Goal: Task Accomplishment & Management: Complete application form

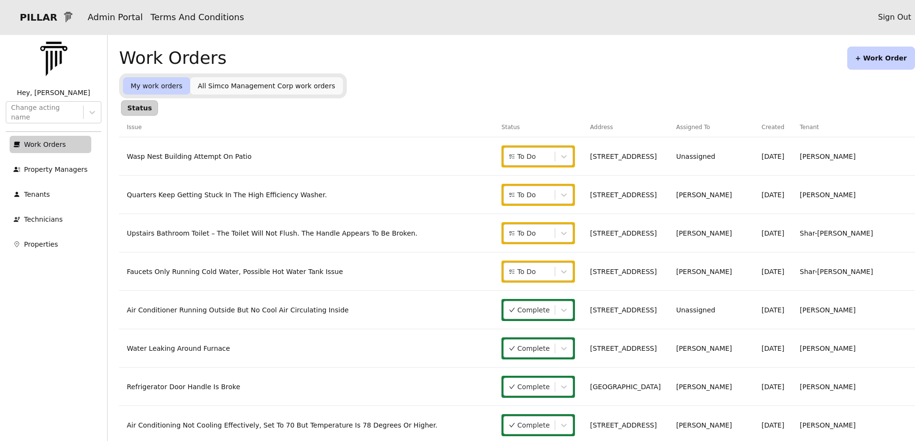
click at [872, 61] on button "+ Work Order" at bounding box center [881, 58] width 68 height 23
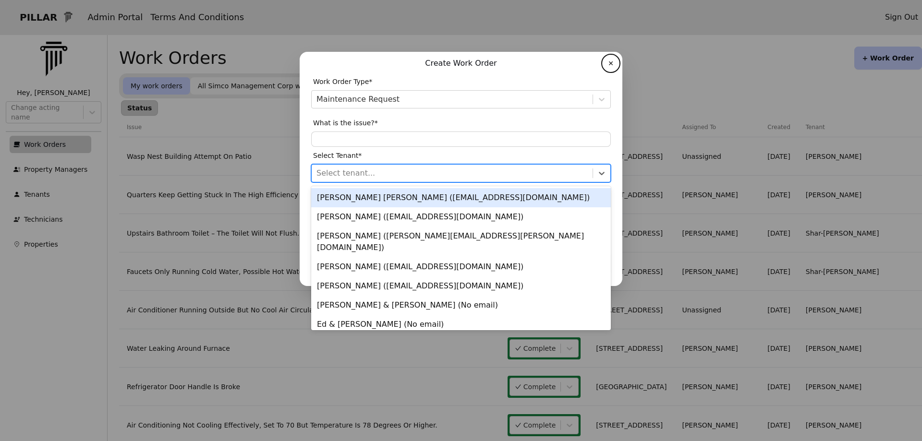
drag, startPoint x: 314, startPoint y: 174, endPoint x: 302, endPoint y: 195, distance: 24.5
click at [315, 176] on div "Select tenant..." at bounding box center [452, 173] width 281 height 17
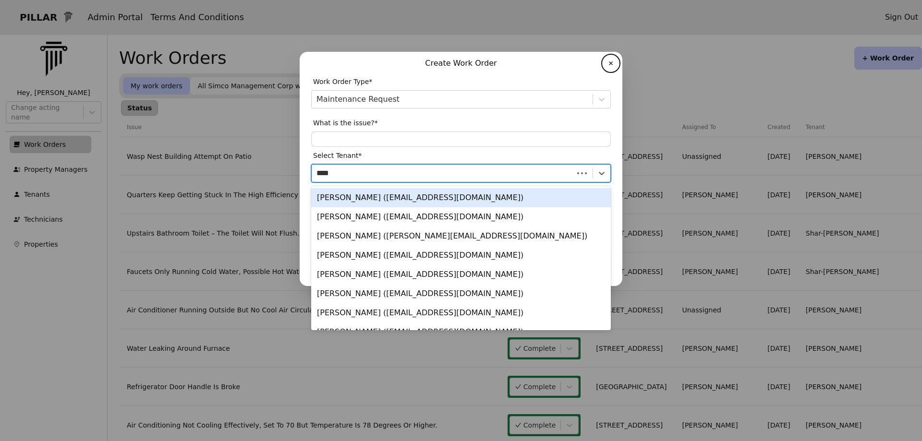
type input "****"
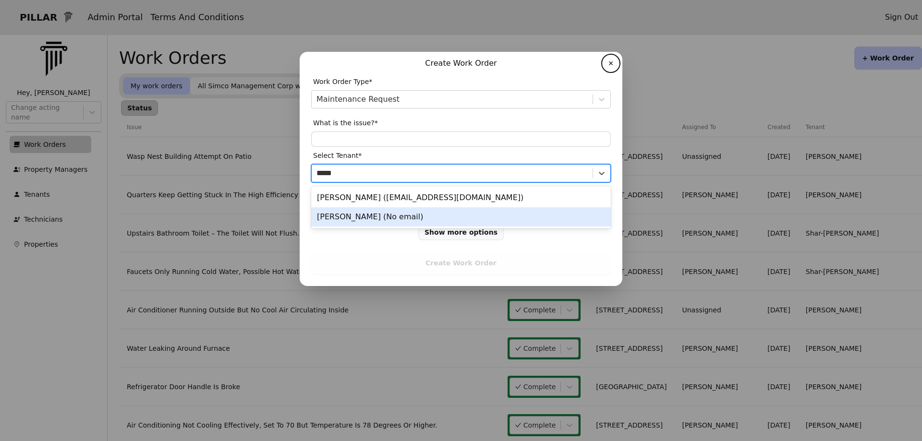
click at [353, 215] on div "[PERSON_NAME] (No email)" at bounding box center [461, 216] width 300 height 19
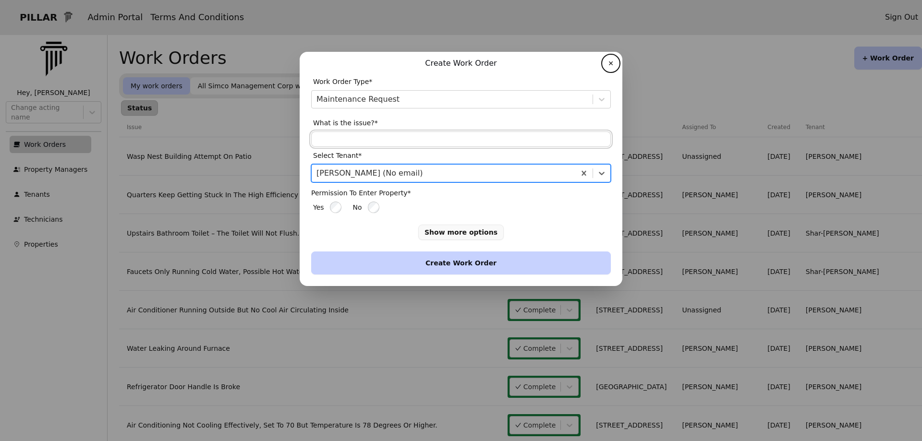
click at [327, 139] on input "text" at bounding box center [461, 139] width 300 height 15
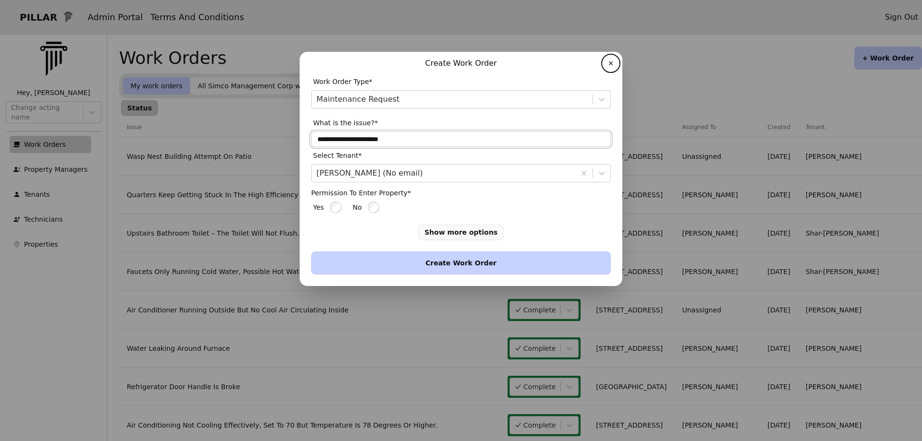
type input "**********"
click at [387, 261] on button "Create Work Order" at bounding box center [461, 263] width 300 height 23
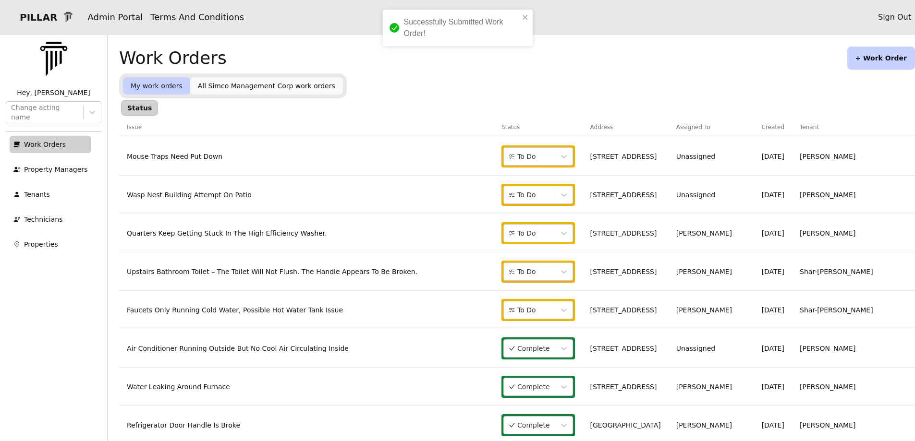
click at [156, 156] on link "Mouse Traps Need Put Down" at bounding box center [175, 157] width 96 height 8
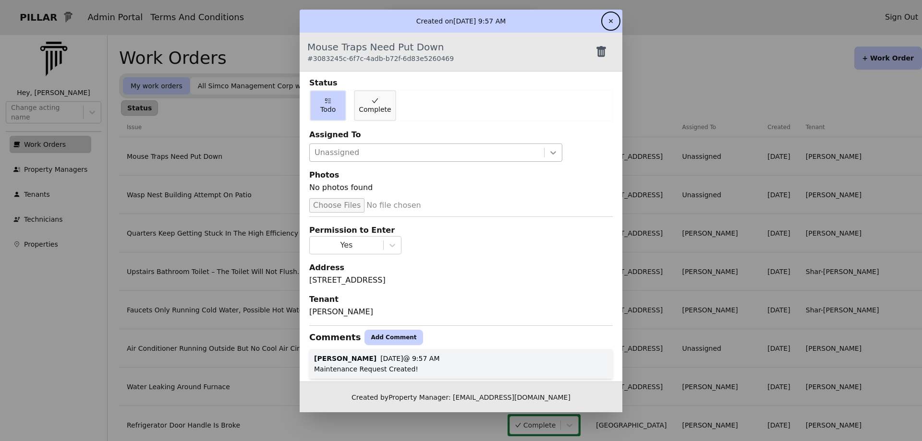
drag, startPoint x: 544, startPoint y: 148, endPoint x: 543, endPoint y: 153, distance: 4.9
click at [548, 149] on icon at bounding box center [553, 153] width 10 height 10
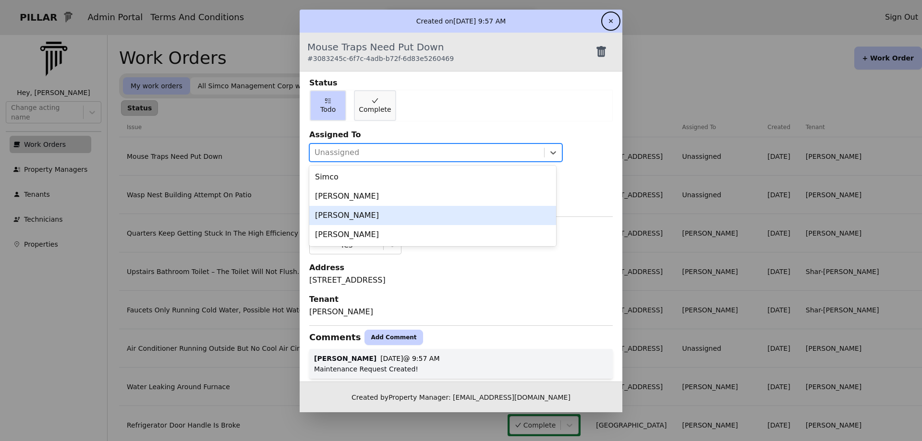
click at [373, 221] on div "[PERSON_NAME]" at bounding box center [432, 215] width 247 height 19
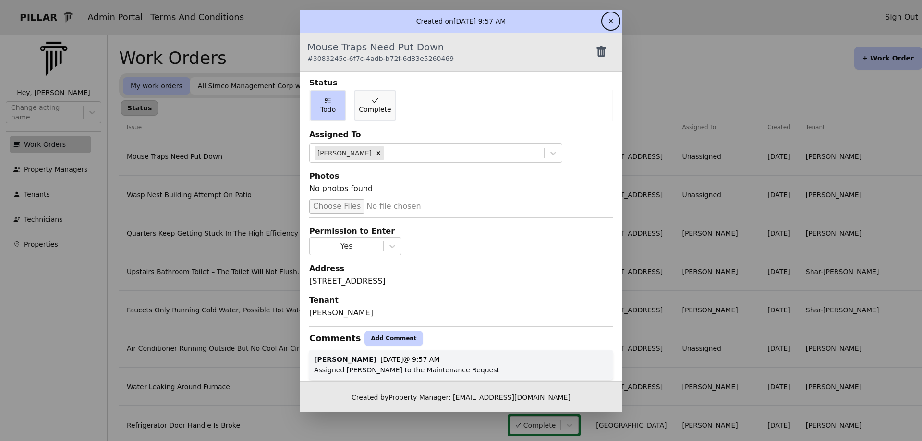
click at [614, 22] on button "✕" at bounding box center [610, 20] width 15 height 15
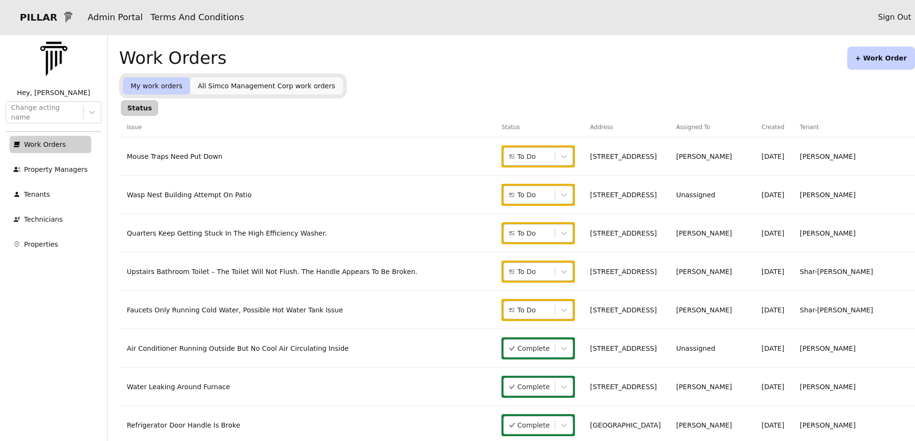
click at [194, 199] on link "Wasp Nest Building Attempt On Patio" at bounding box center [189, 195] width 125 height 8
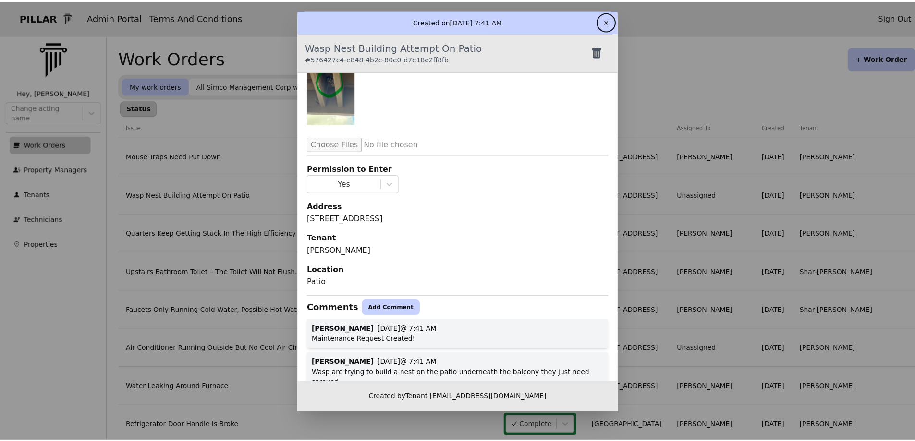
scroll to position [134, 0]
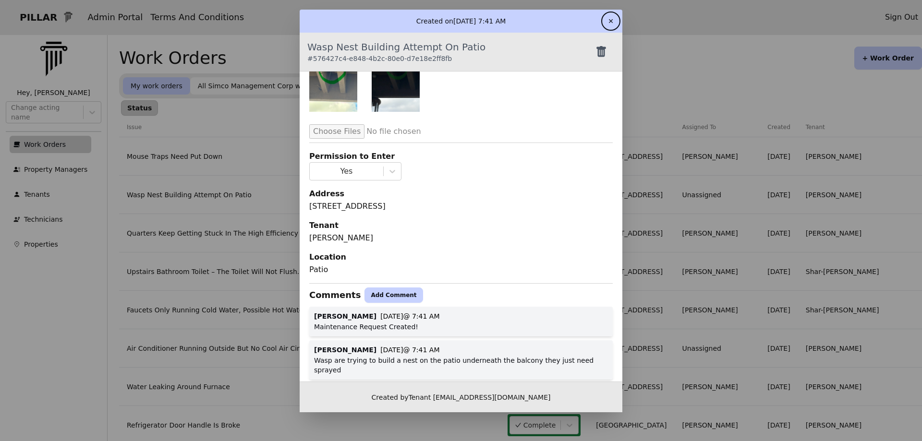
click at [384, 293] on button "Add Comment" at bounding box center [393, 295] width 58 height 15
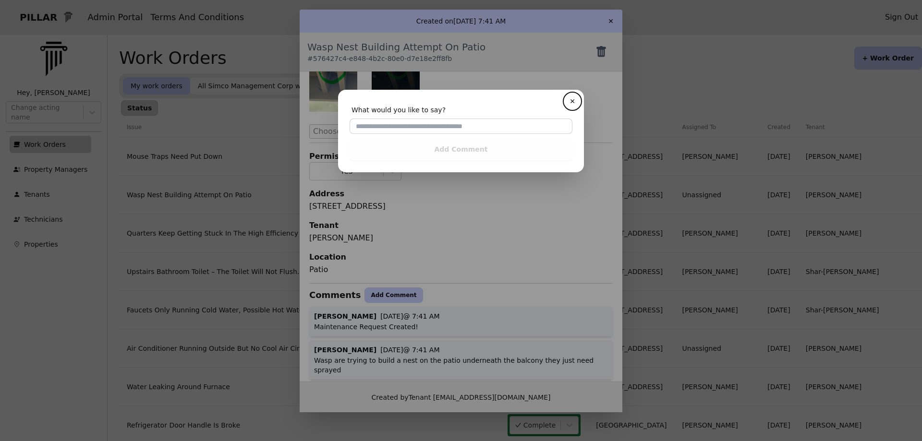
click at [565, 94] on button "✕" at bounding box center [572, 101] width 15 height 15
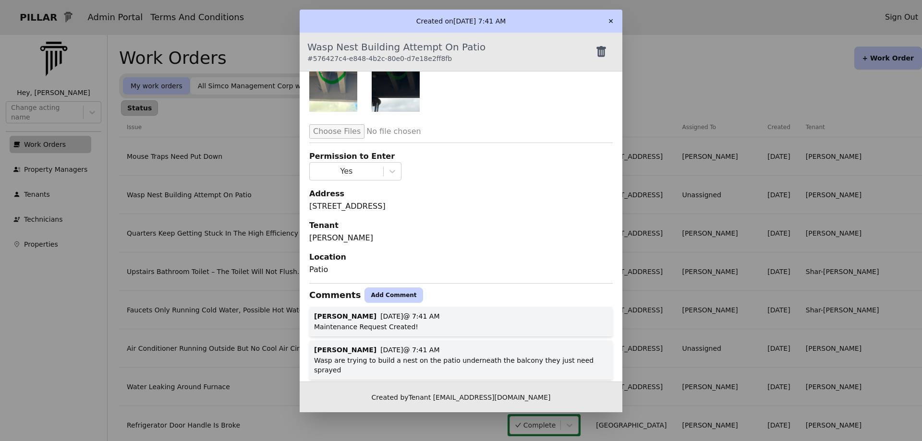
click at [364, 288] on button "Add Comment" at bounding box center [393, 295] width 58 height 15
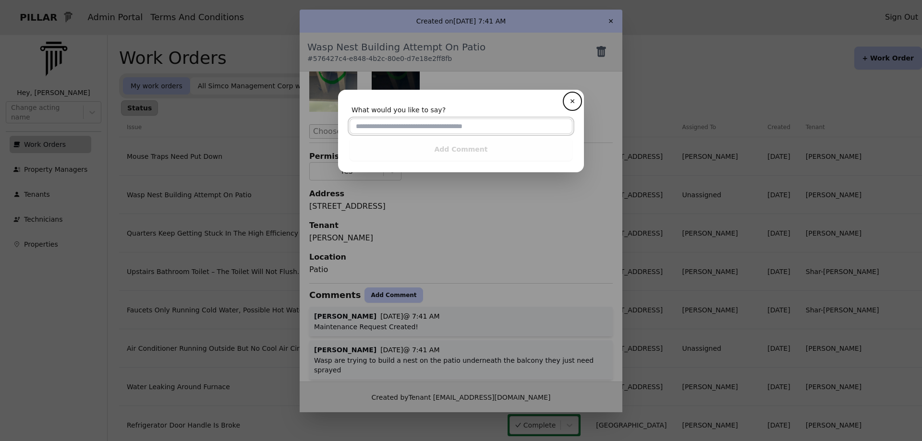
drag, startPoint x: 363, startPoint y: 126, endPoint x: 339, endPoint y: 136, distance: 25.4
click at [363, 126] on input "text" at bounding box center [461, 126] width 223 height 15
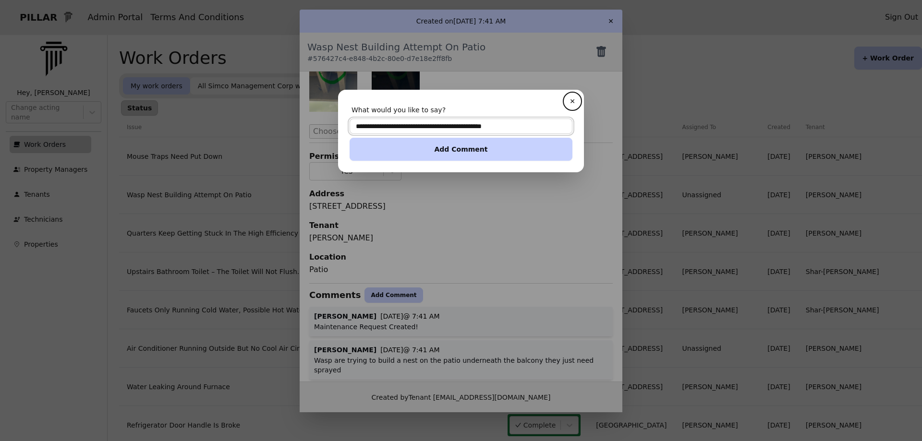
type input "**********"
click at [453, 151] on button "Add Comment" at bounding box center [461, 149] width 223 height 23
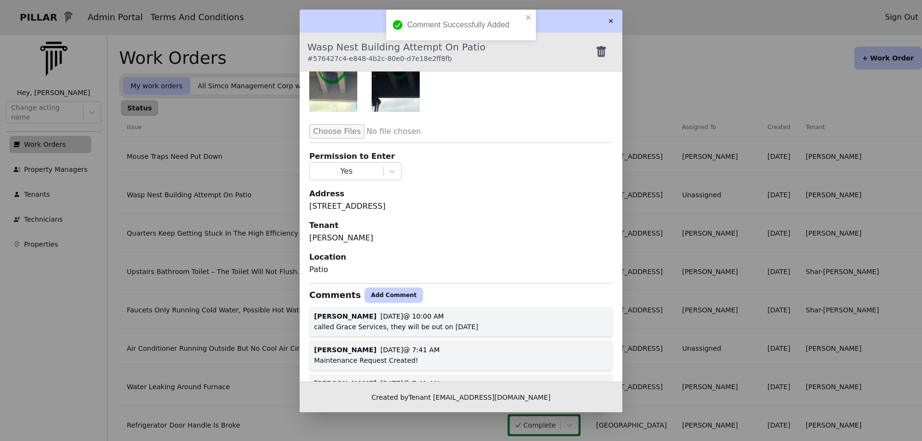
click at [614, 21] on button "✕" at bounding box center [610, 20] width 15 height 15
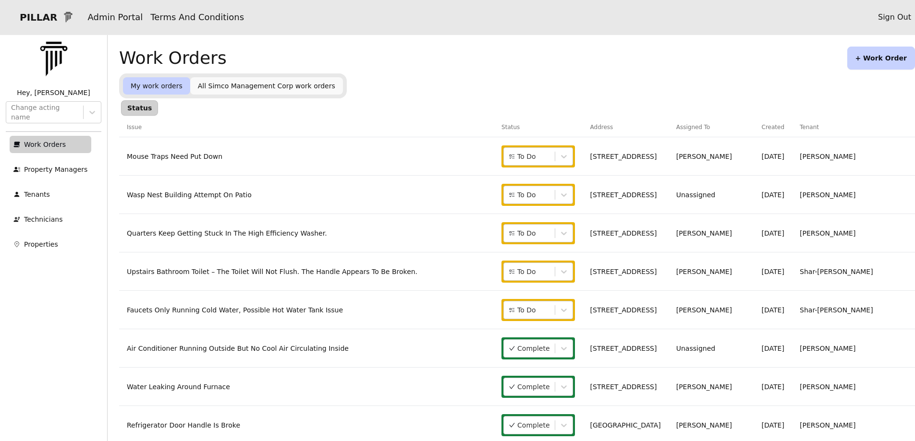
click at [875, 56] on button "+ Work Order" at bounding box center [881, 58] width 68 height 23
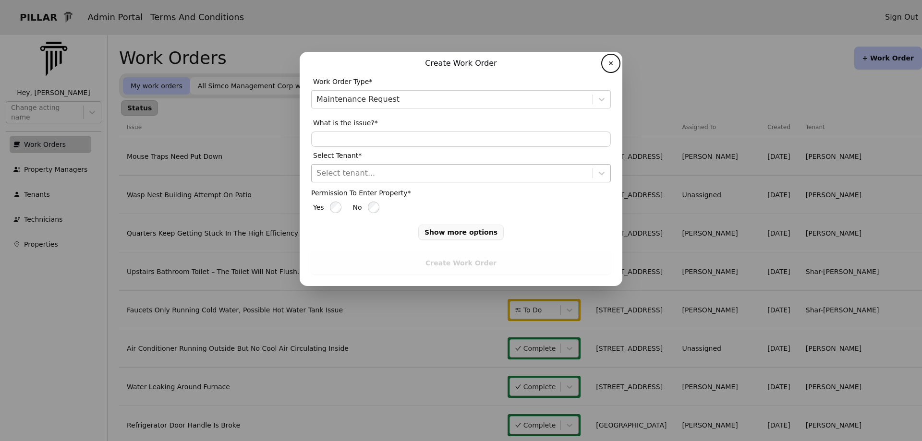
click at [317, 176] on input "text" at bounding box center [317, 174] width 2 height 12
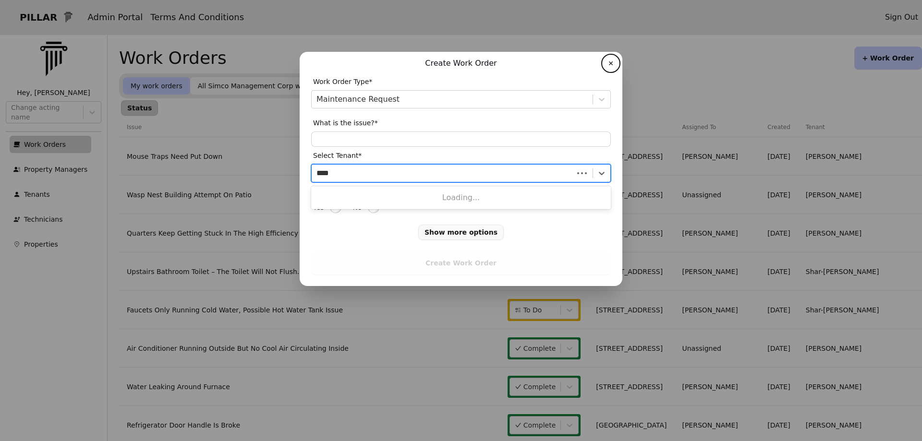
type input "****"
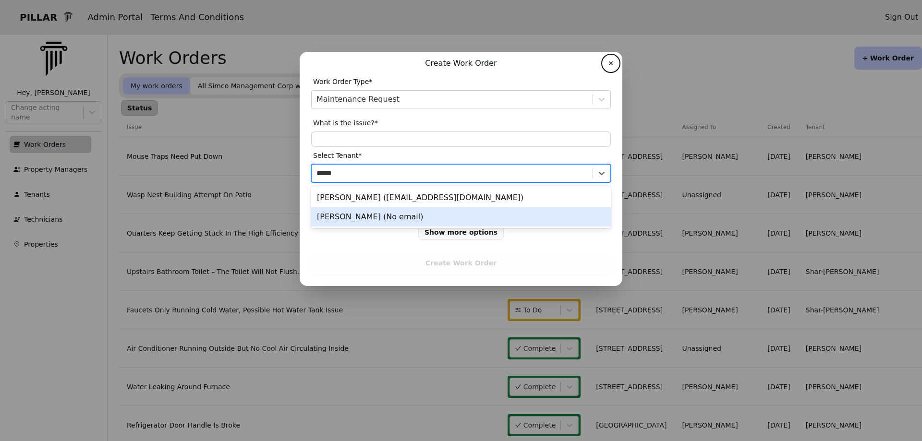
click at [333, 215] on div "[PERSON_NAME] (No email)" at bounding box center [461, 216] width 300 height 19
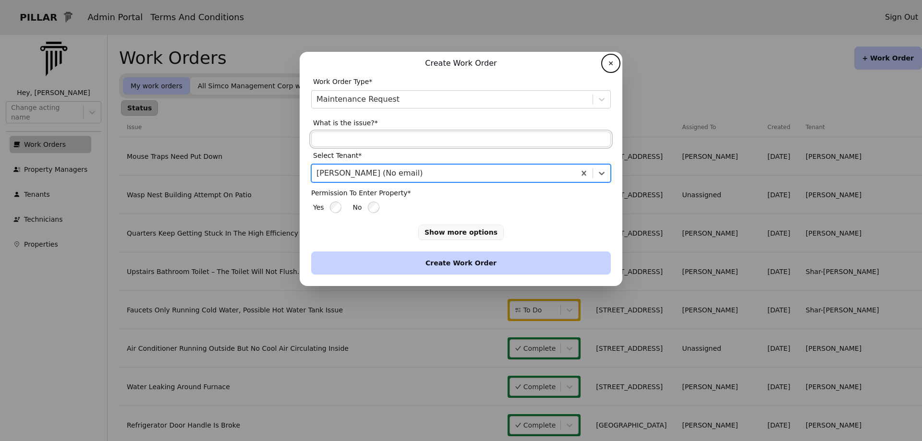
click at [322, 136] on input "text" at bounding box center [461, 139] width 300 height 15
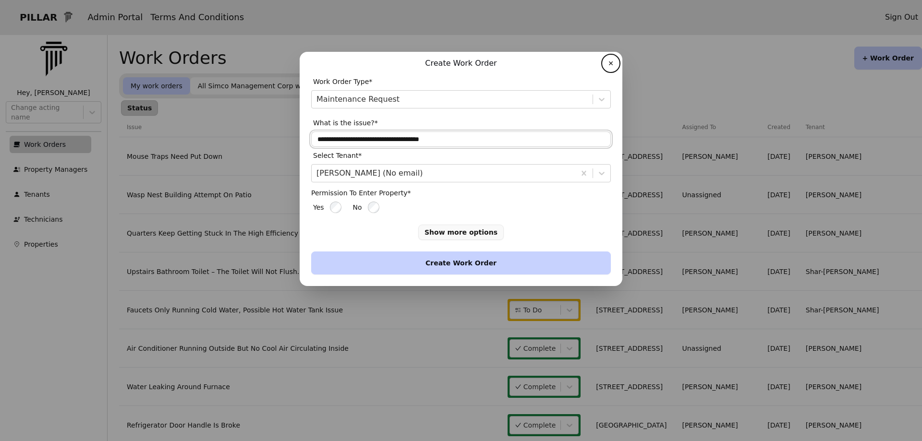
type input "**********"
click at [409, 262] on button "Create Work Order" at bounding box center [461, 263] width 300 height 23
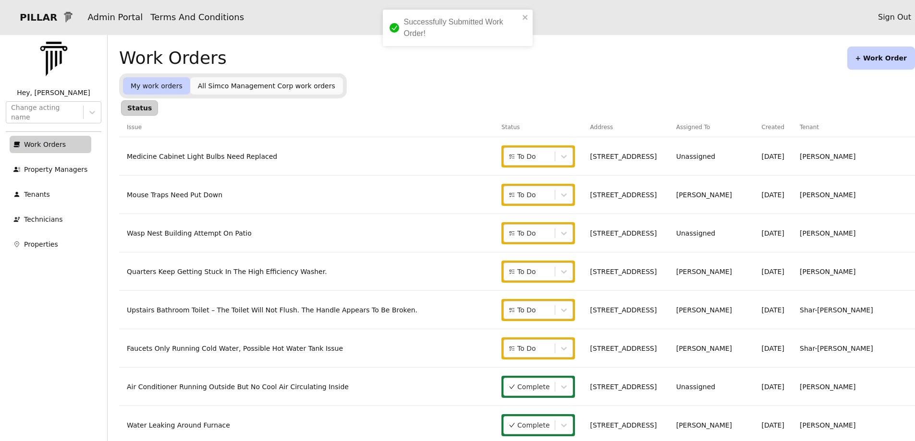
click at [726, 161] on td "Unassigned" at bounding box center [710, 156] width 85 height 38
click at [218, 157] on link "Medicine Cabinet Light Bulbs Need Replaced" at bounding box center [202, 157] width 150 height 8
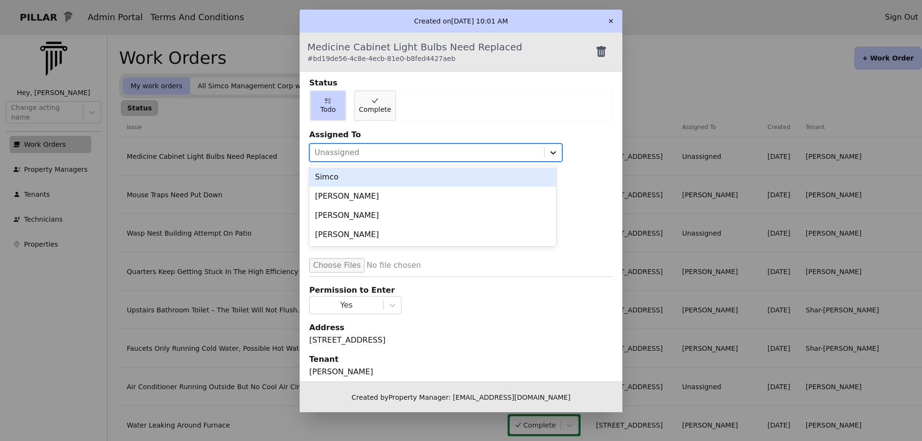
click at [548, 153] on icon at bounding box center [553, 153] width 10 height 10
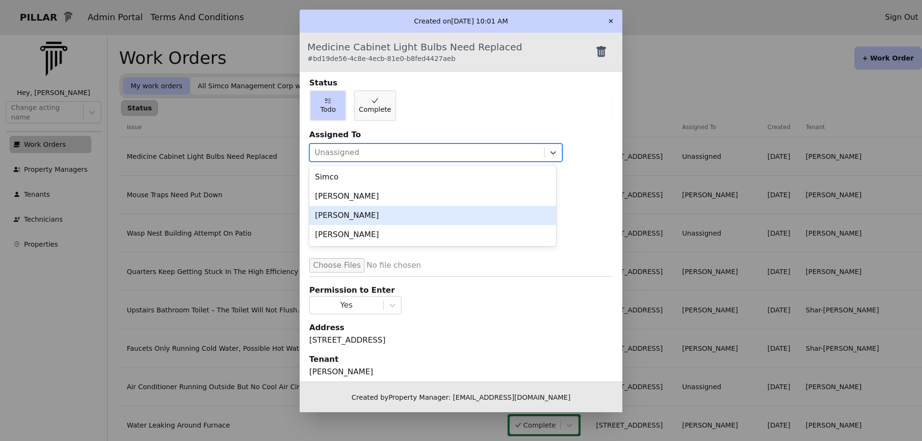
click at [341, 217] on div "[PERSON_NAME]" at bounding box center [432, 215] width 247 height 19
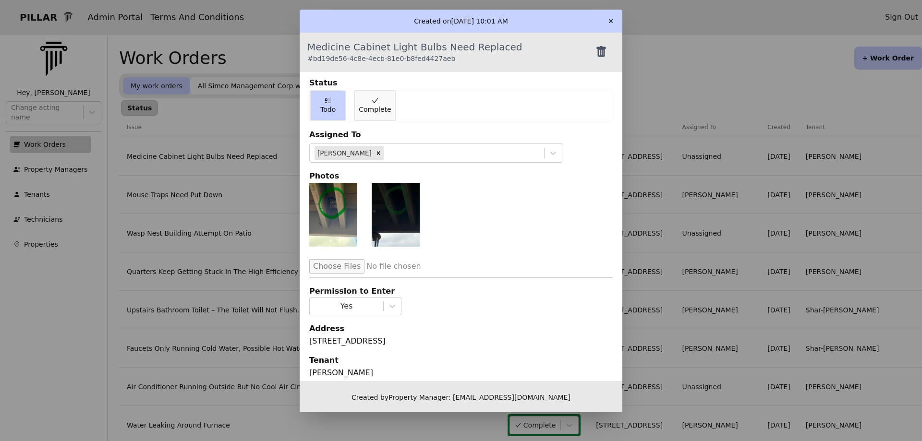
click at [606, 18] on button "✕" at bounding box center [610, 20] width 15 height 15
